Goal: Book appointment/travel/reservation

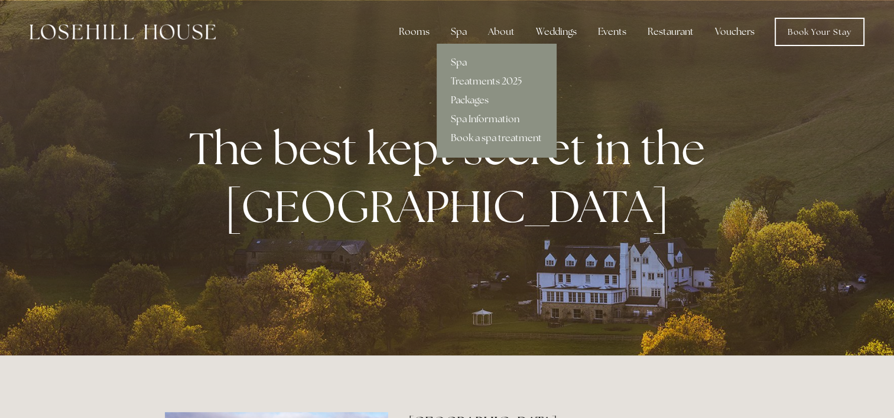
click at [470, 99] on link "Packages" at bounding box center [496, 100] width 119 height 19
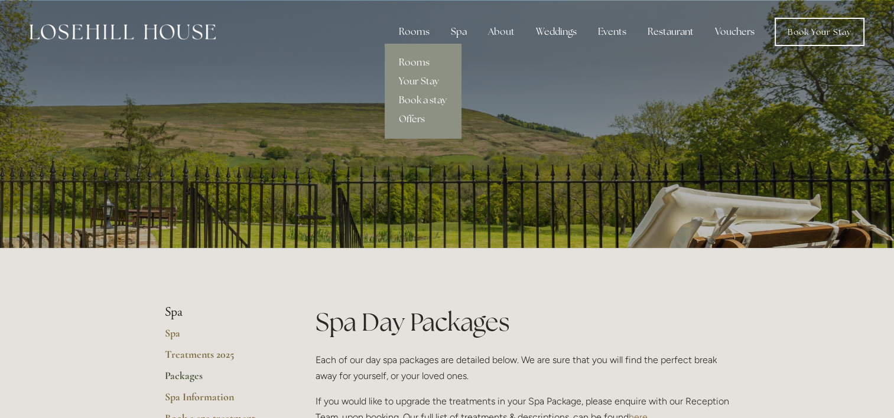
click at [417, 65] on link "Rooms" at bounding box center [423, 62] width 76 height 19
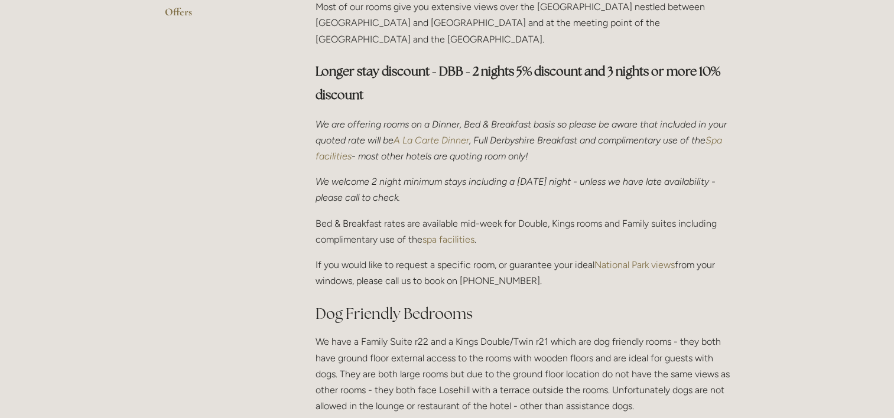
scroll to position [382, 0]
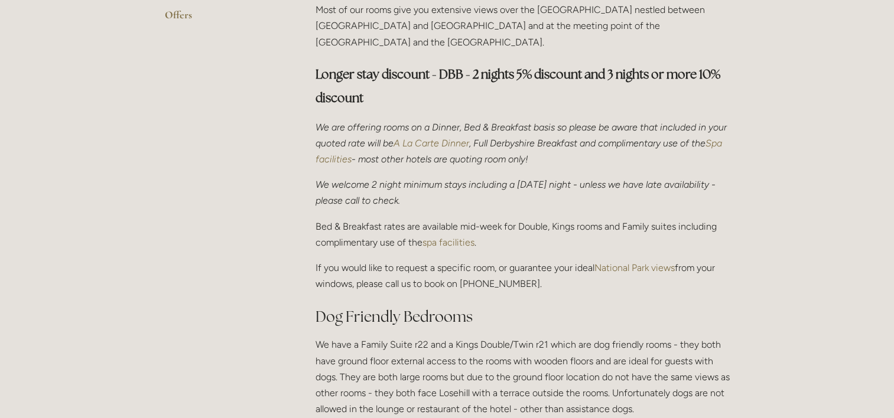
click at [469, 138] on em "A La Carte Dinner" at bounding box center [431, 143] width 76 height 11
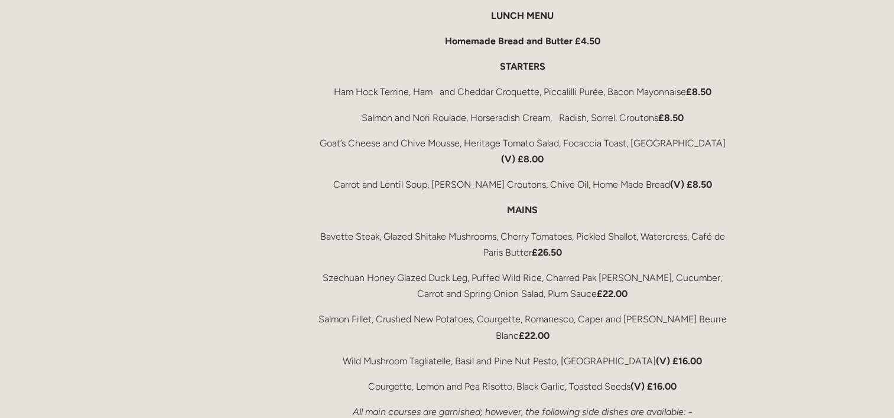
scroll to position [2009, 0]
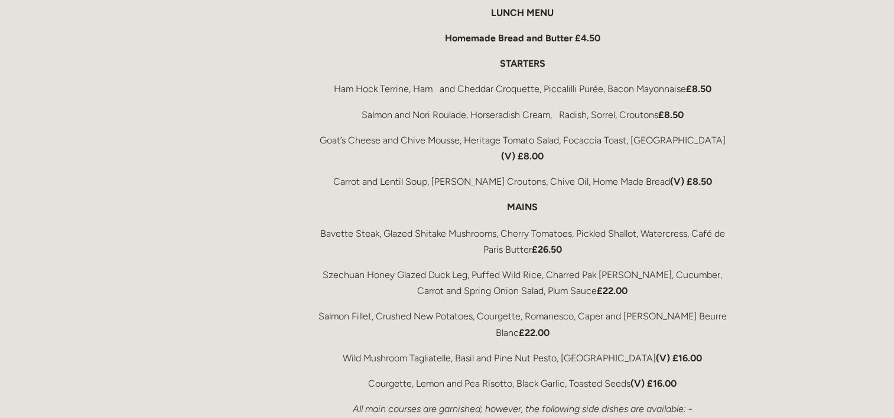
click at [871, 189] on div "Rooms Rooms Your Stay Book a stay Offers Spa" at bounding box center [447, 222] width 894 height 4462
drag, startPoint x: 860, startPoint y: 188, endPoint x: 870, endPoint y: 190, distance: 10.3
click at [870, 190] on div "Rooms Rooms Your Stay Book a stay Offers Spa" at bounding box center [447, 222] width 894 height 4462
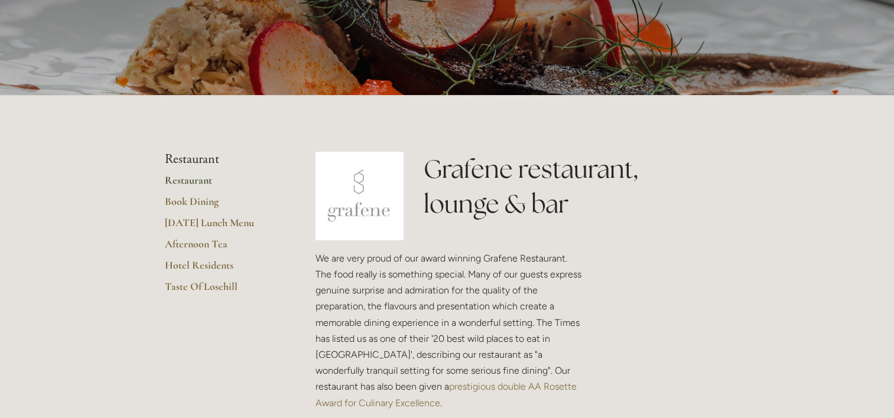
scroll to position [0, 0]
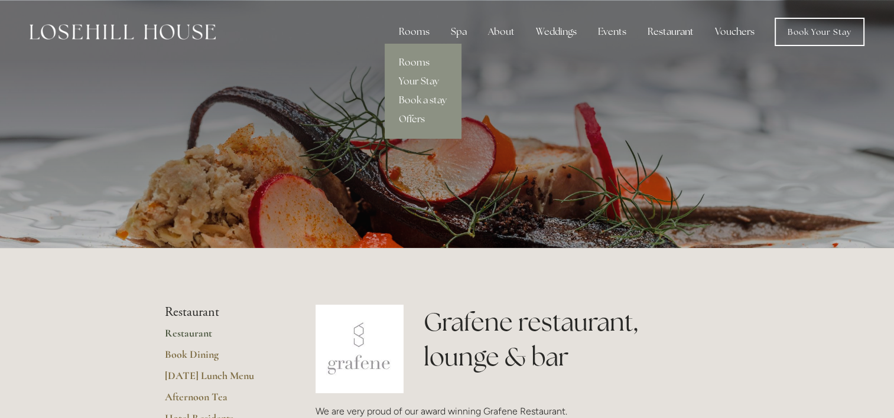
click at [414, 59] on link "Rooms" at bounding box center [423, 62] width 76 height 19
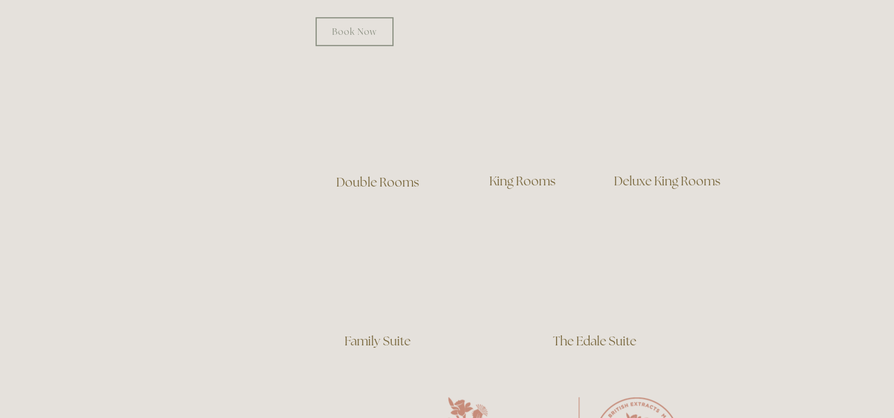
scroll to position [811, 0]
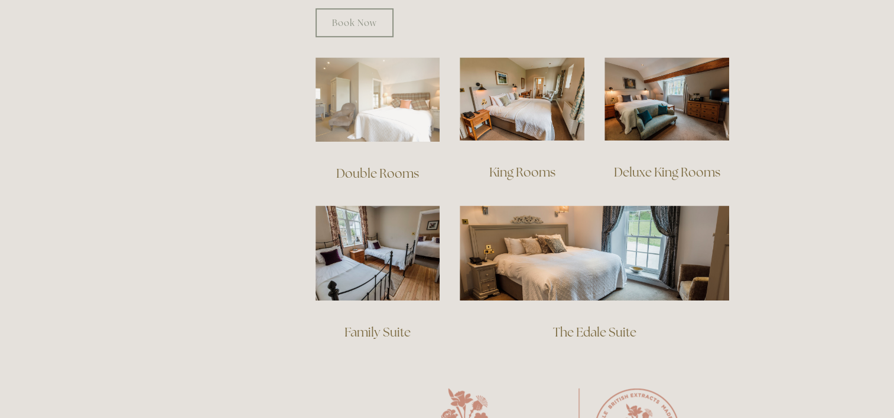
click at [373, 89] on img at bounding box center [377, 99] width 125 height 84
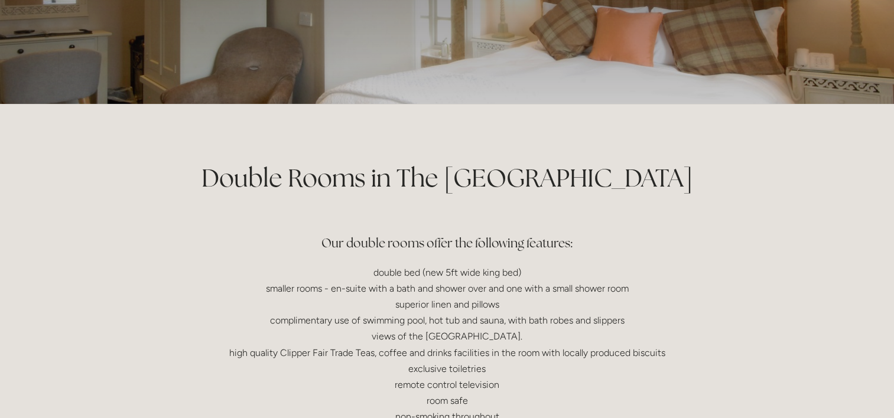
scroll to position [21, 0]
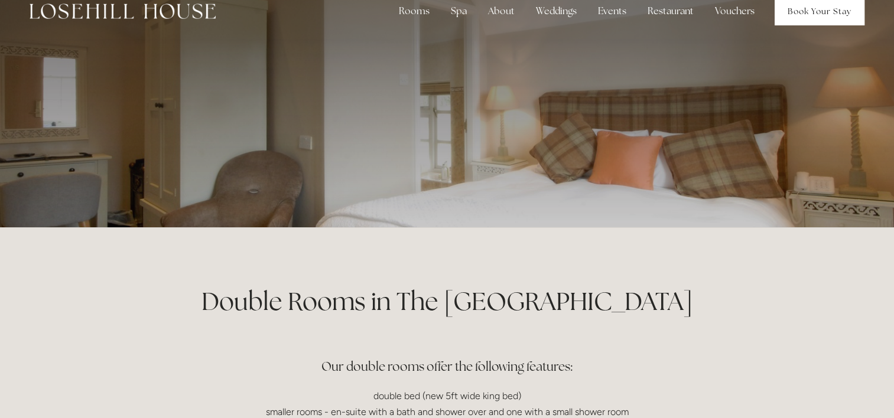
click at [820, 6] on link "Book Your Stay" at bounding box center [819, 11] width 90 height 28
